Goal: Task Accomplishment & Management: Manage account settings

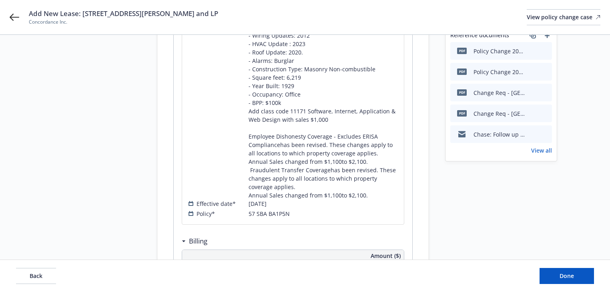
scroll to position [256, 0]
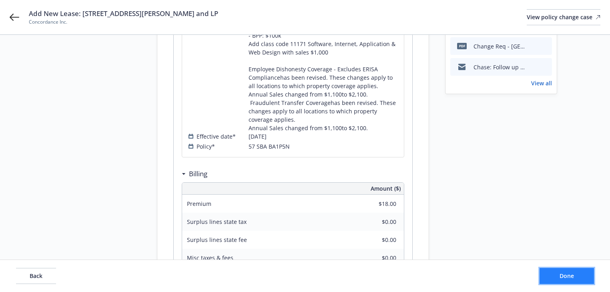
click at [583, 274] on button "Done" at bounding box center [567, 276] width 54 height 16
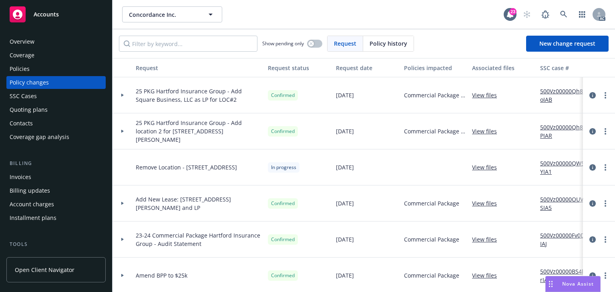
drag, startPoint x: 122, startPoint y: 201, endPoint x: 145, endPoint y: 185, distance: 29.0
click at [122, 201] on div at bounding box center [123, 203] width 20 height 36
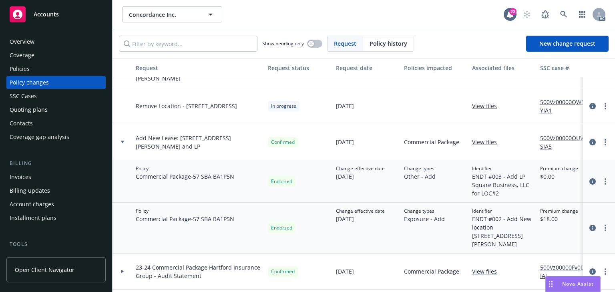
scroll to position [64, 0]
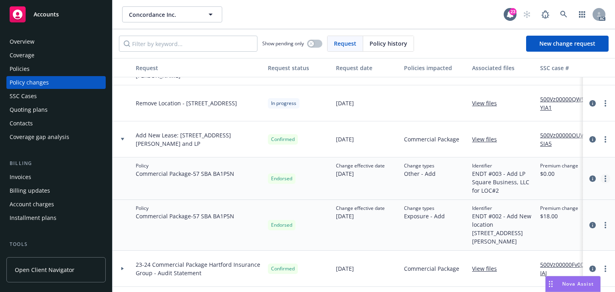
click at [601, 179] on link "more" at bounding box center [606, 179] width 10 height 10
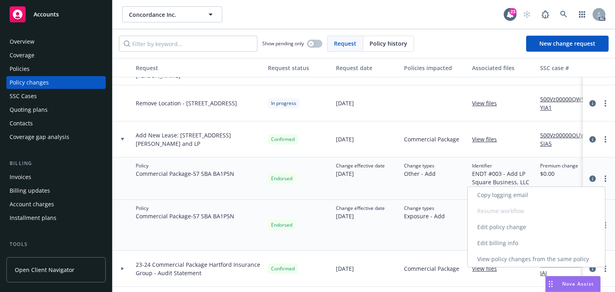
click at [522, 228] on link "Edit policy change" at bounding box center [536, 227] width 137 height 16
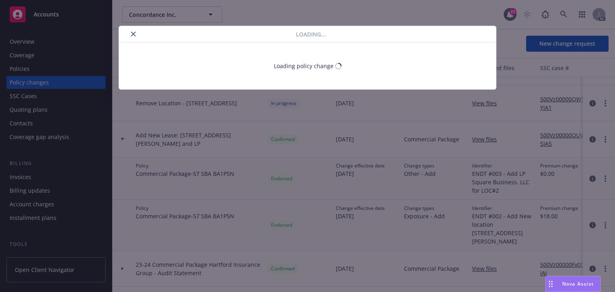
select select "ACCEPTED"
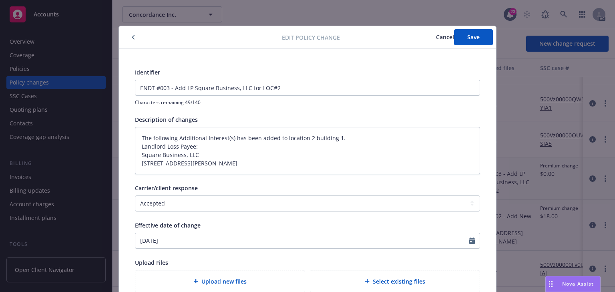
click at [436, 36] on span "Cancel" at bounding box center [445, 37] width 18 height 8
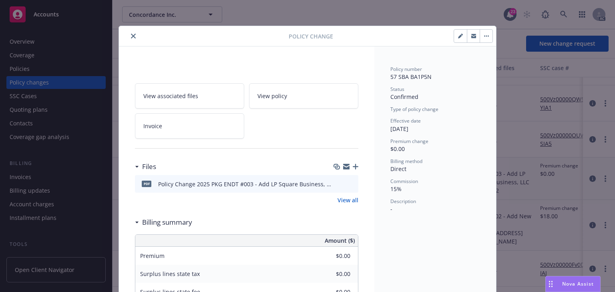
click at [124, 34] on div at bounding box center [205, 36] width 167 height 10
click at [129, 34] on button "close" at bounding box center [134, 36] width 10 height 10
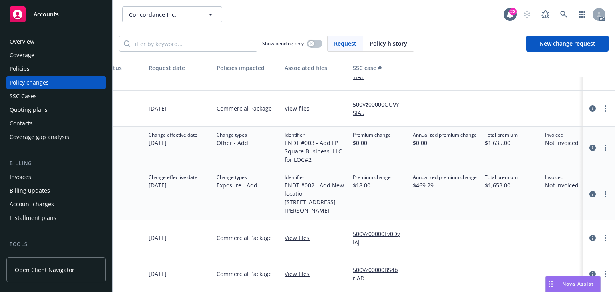
scroll to position [96, 189]
click at [602, 192] on link "more" at bounding box center [606, 194] width 10 height 10
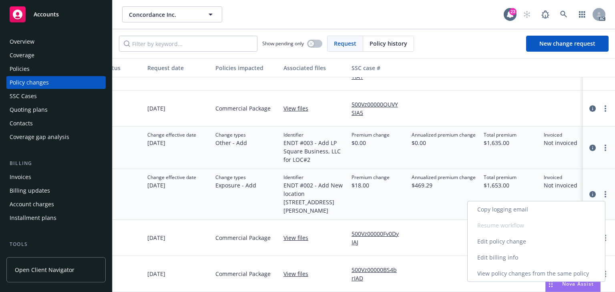
click at [507, 240] on link "Edit policy change" at bounding box center [536, 242] width 137 height 16
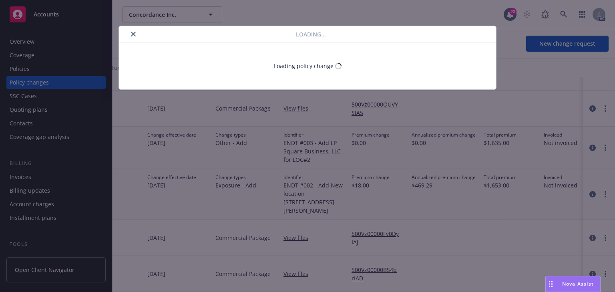
type textarea "x"
select select "ACCEPTED"
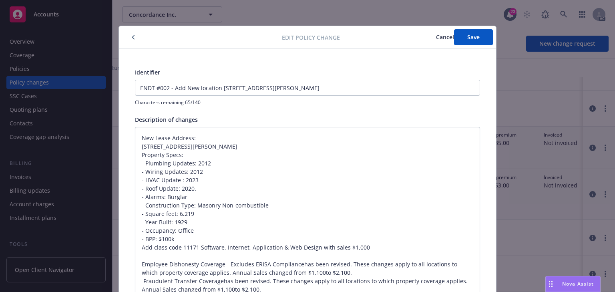
click at [436, 34] on span "Cancel" at bounding box center [445, 37] width 18 height 8
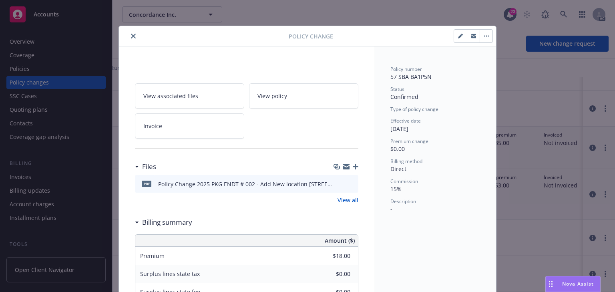
click at [131, 34] on icon "close" at bounding box center [133, 36] width 5 height 5
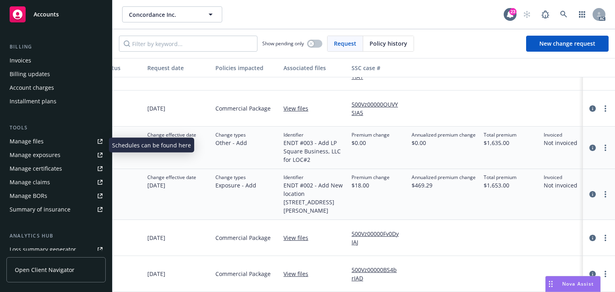
scroll to position [128, 0]
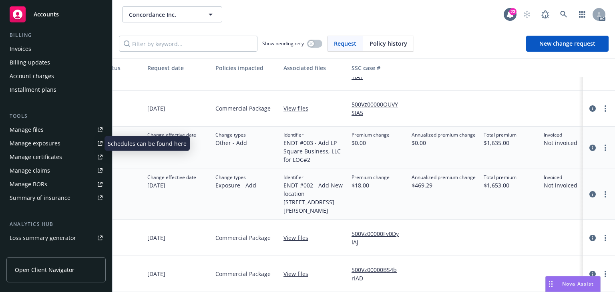
click at [41, 143] on div "Manage exposures" at bounding box center [35, 143] width 51 height 13
click at [602, 190] on link "more" at bounding box center [606, 194] width 10 height 10
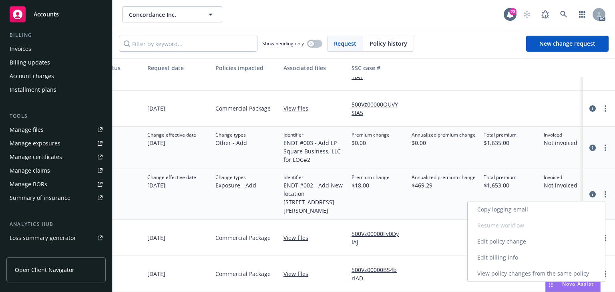
click at [489, 243] on link "Edit policy change" at bounding box center [536, 242] width 137 height 16
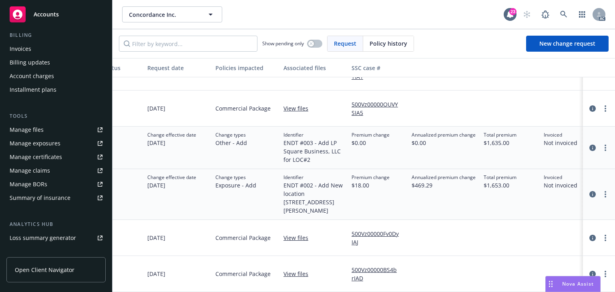
type textarea "x"
select select "ACCEPTED"
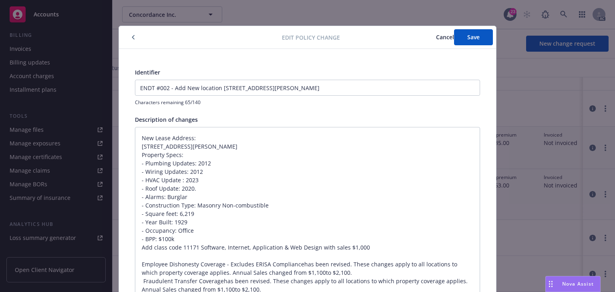
scroll to position [24, 0]
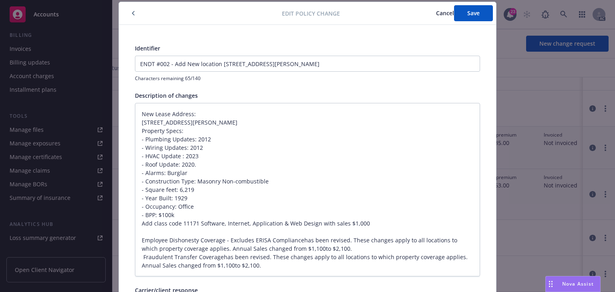
type textarea "x"
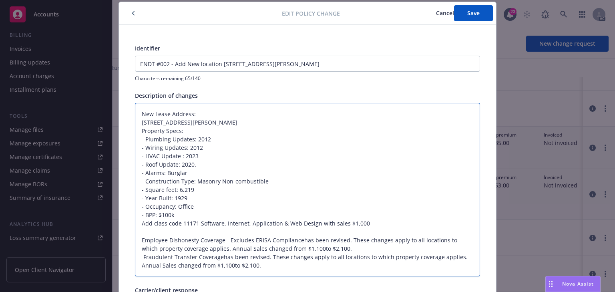
drag, startPoint x: 139, startPoint y: 240, endPoint x: 280, endPoint y: 267, distance: 143.1
click at [280, 267] on textarea "New Lease Address: [STREET_ADDRESS][PERSON_NAME] Property Specs: - Plumbing Upd…" at bounding box center [307, 189] width 345 height 173
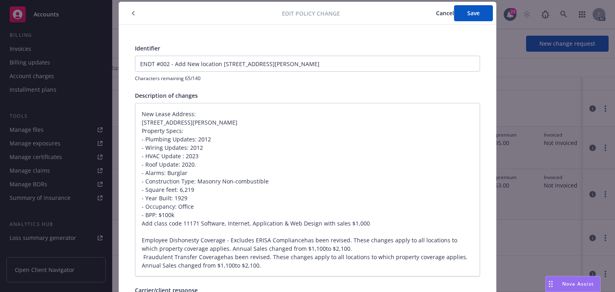
click at [436, 12] on span "Cancel" at bounding box center [445, 13] width 18 height 8
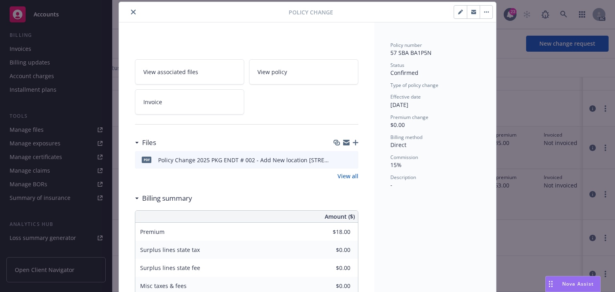
click at [336, 159] on icon "download file" at bounding box center [337, 159] width 6 height 6
click at [132, 12] on icon "close" at bounding box center [133, 12] width 5 height 5
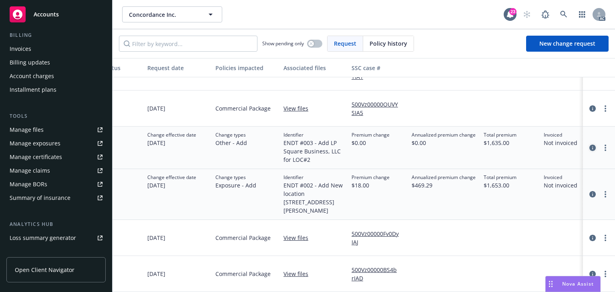
click at [590, 145] on icon "circleInformation" at bounding box center [593, 148] width 6 height 6
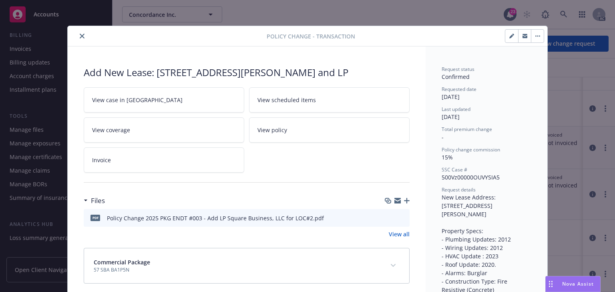
scroll to position [24, 0]
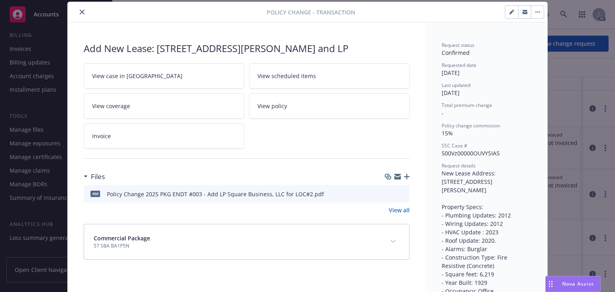
click at [386, 191] on icon "download file" at bounding box center [389, 193] width 6 height 6
click at [80, 10] on icon "close" at bounding box center [82, 12] width 5 height 5
